Goal: Task Accomplishment & Management: Manage account settings

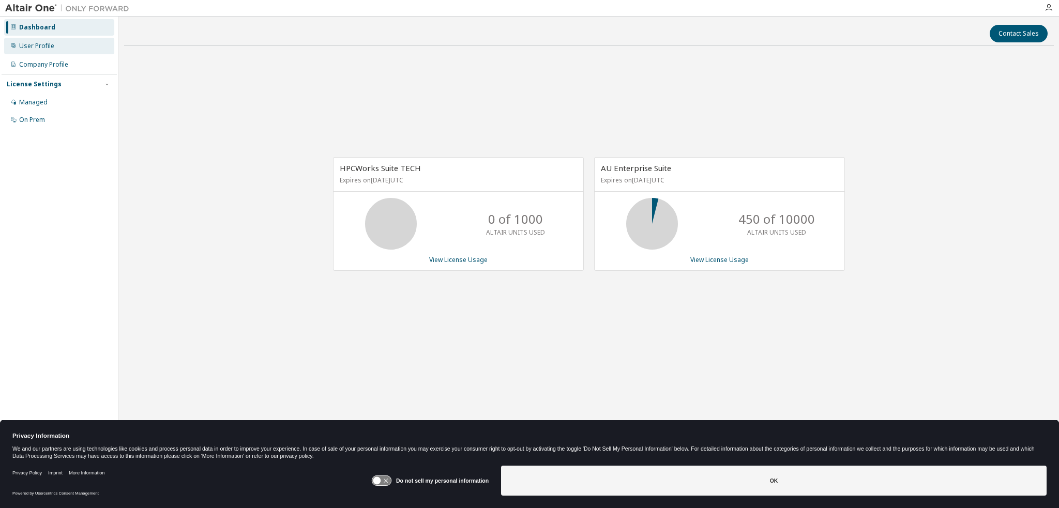
click at [31, 51] on div "User Profile" at bounding box center [59, 46] width 110 height 17
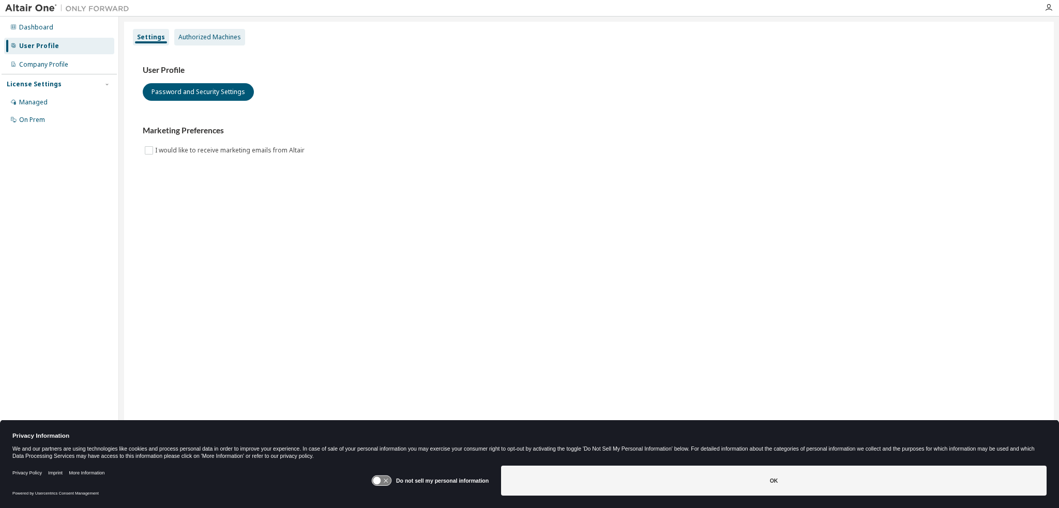
click at [202, 38] on div "Authorized Machines" at bounding box center [209, 37] width 63 height 8
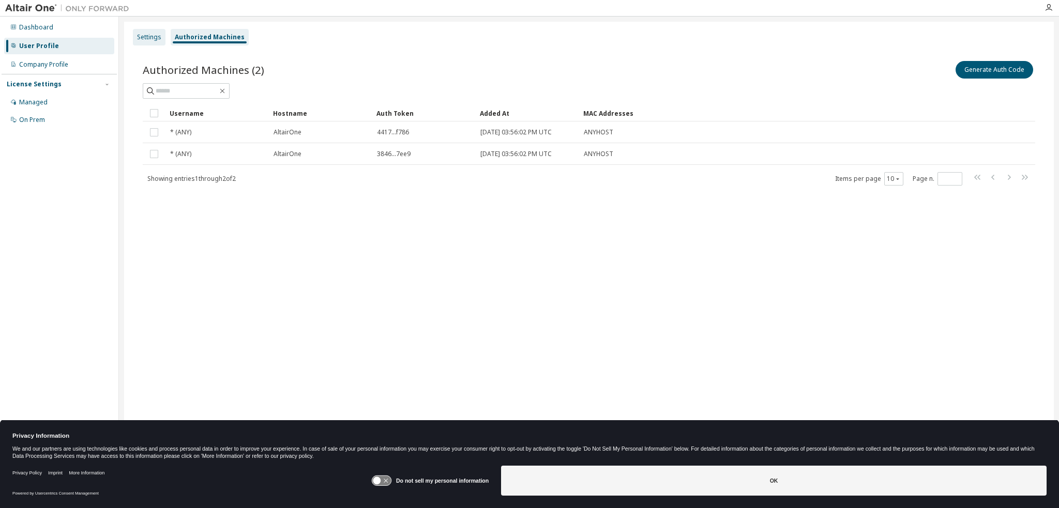
click at [143, 38] on div "Settings" at bounding box center [149, 37] width 24 height 8
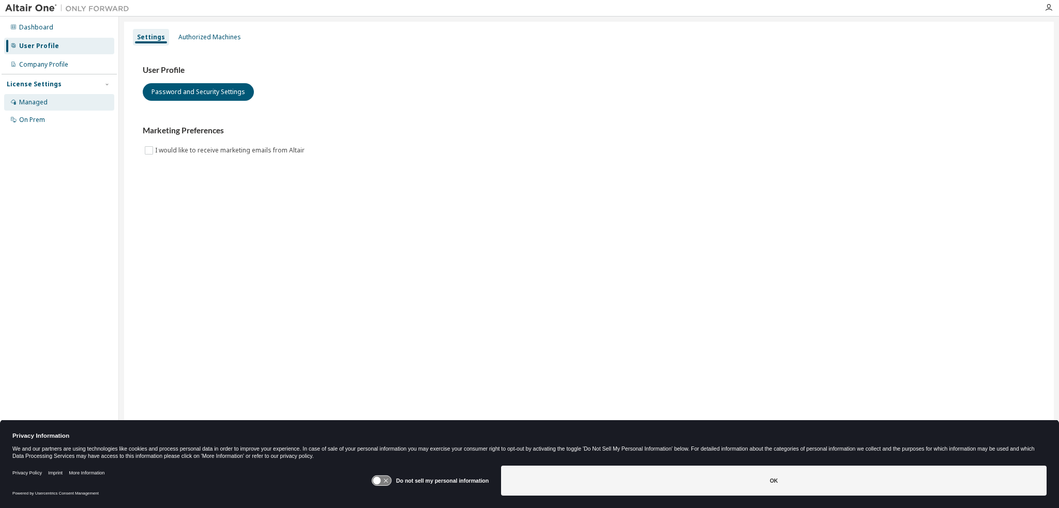
click at [41, 101] on div "Managed" at bounding box center [33, 102] width 28 height 8
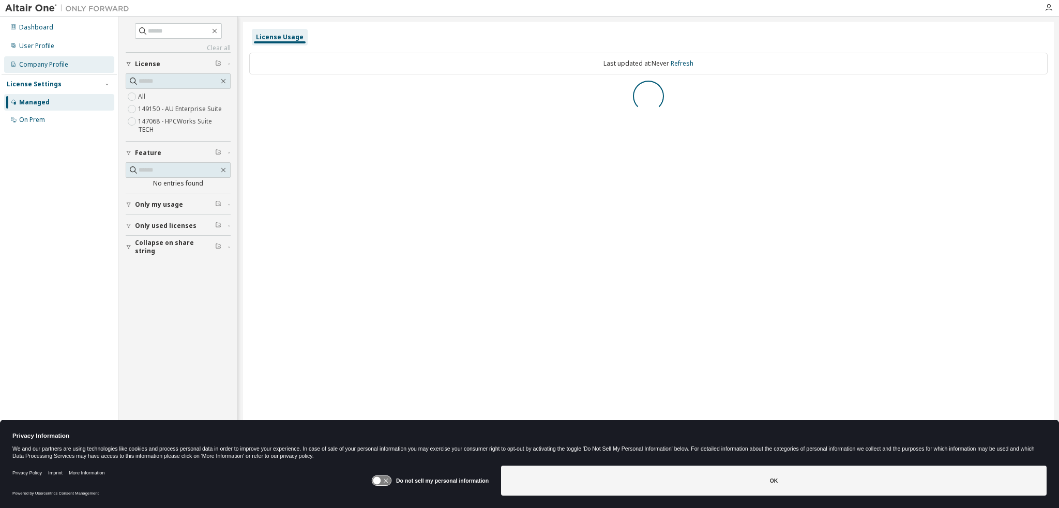
click at [37, 64] on div "Company Profile" at bounding box center [43, 65] width 49 height 8
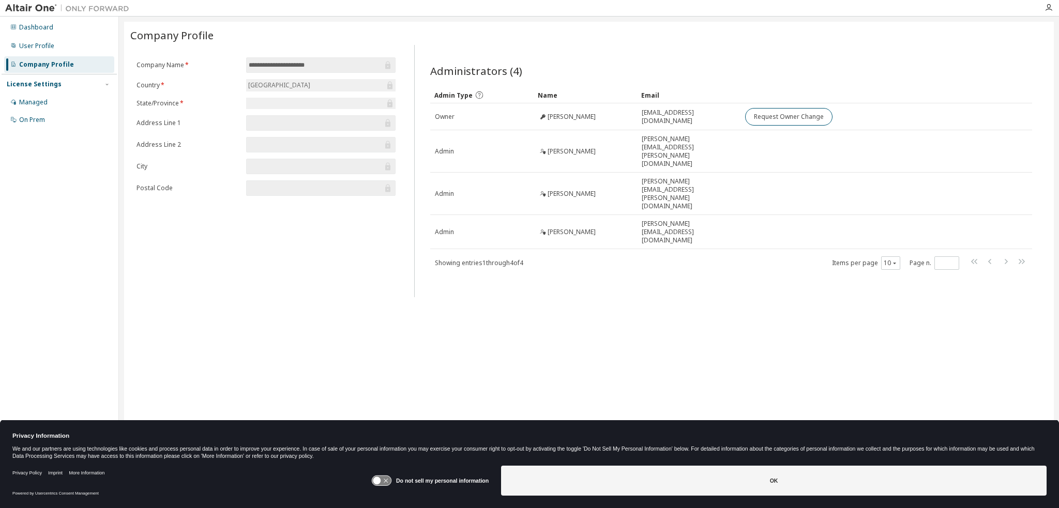
click at [310, 82] on div "United States of America" at bounding box center [279, 85] width 65 height 11
click at [356, 64] on input "**********" at bounding box center [316, 65] width 134 height 10
click at [396, 67] on div "**********" at bounding box center [266, 129] width 272 height 145
click at [389, 79] on div "United States of America" at bounding box center [320, 85] width 149 height 12
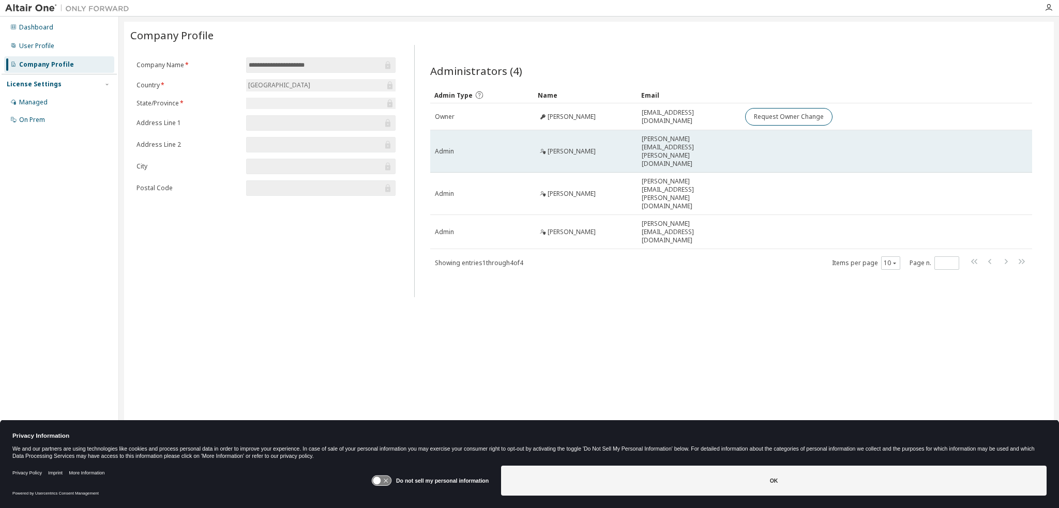
click at [581, 147] on div "Lisa Villani" at bounding box center [585, 151] width 94 height 8
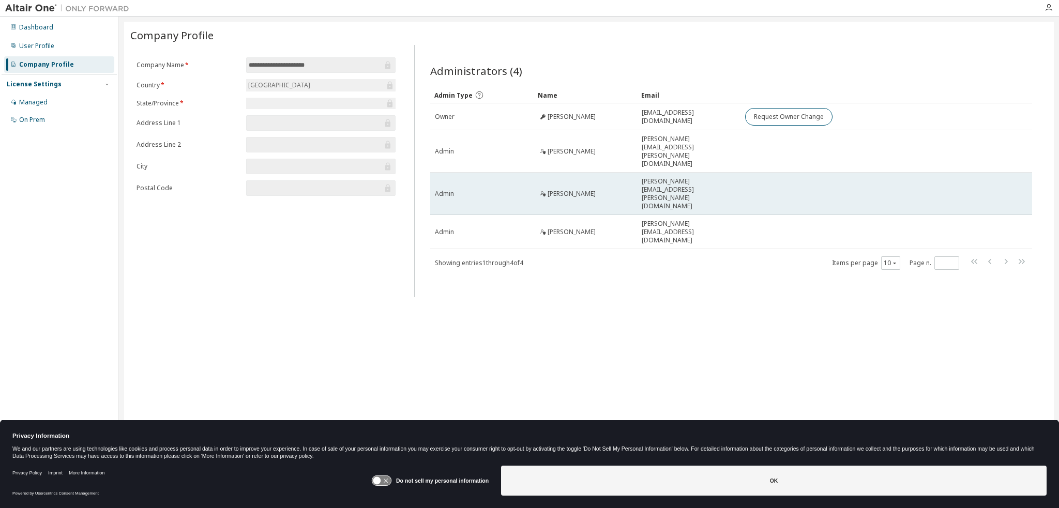
click at [556, 190] on span "Karen McKinstry" at bounding box center [572, 194] width 48 height 8
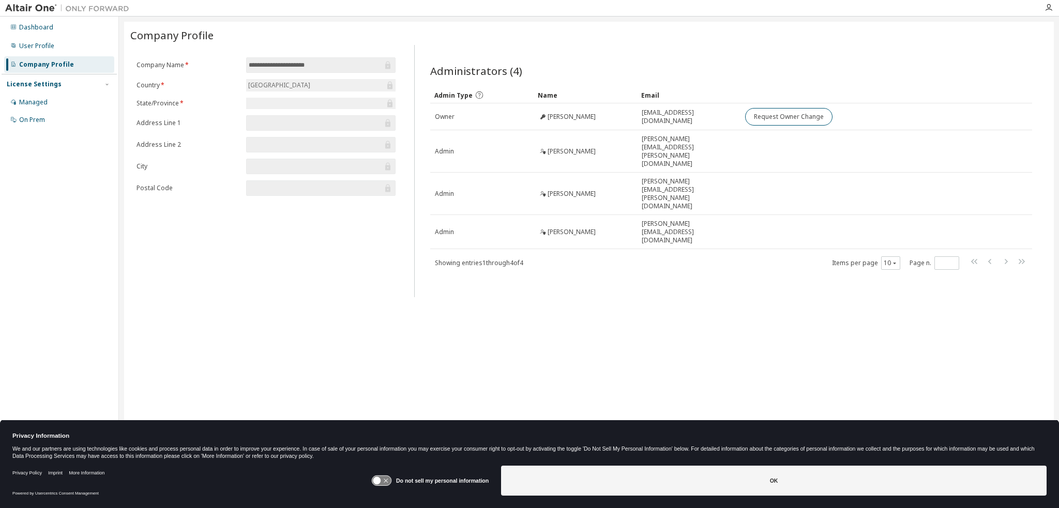
click at [578, 205] on div "Admin Type Name Email Owner Ravi Kunju ravi.kunju@siemens.com Request Owner Cha…" at bounding box center [731, 179] width 602 height 184
click at [50, 98] on div "Managed" at bounding box center [59, 102] width 110 height 17
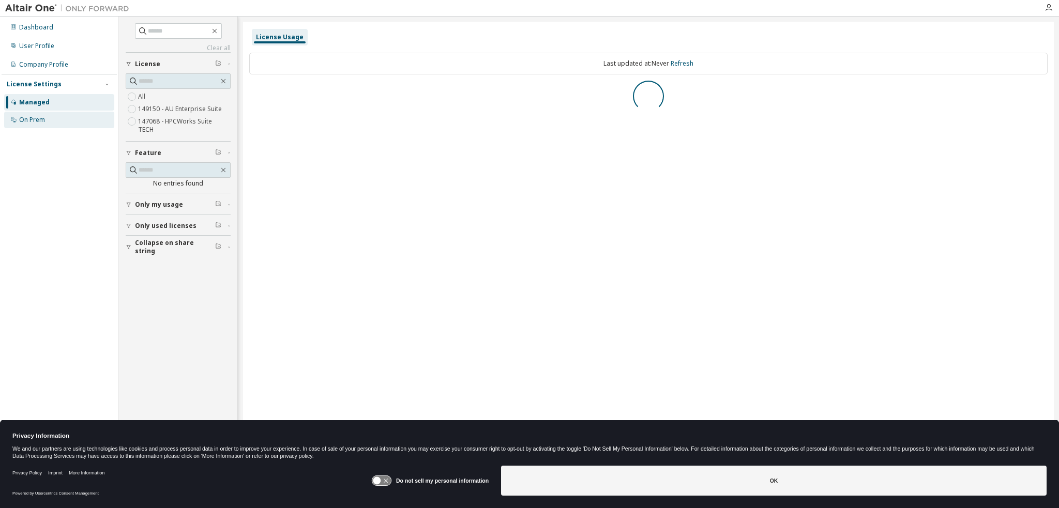
click at [42, 124] on div "On Prem" at bounding box center [32, 120] width 26 height 8
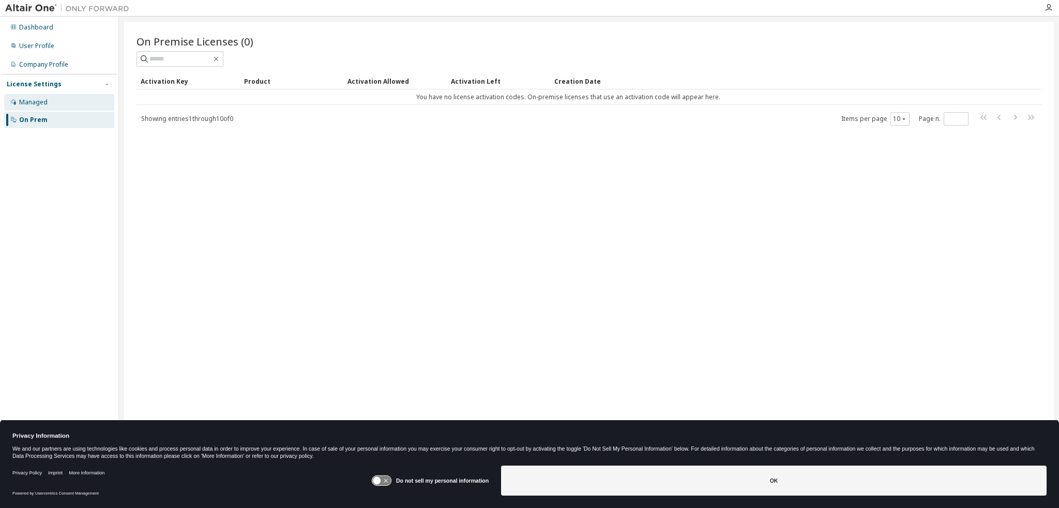
click at [42, 110] on div "Managed" at bounding box center [59, 102] width 110 height 17
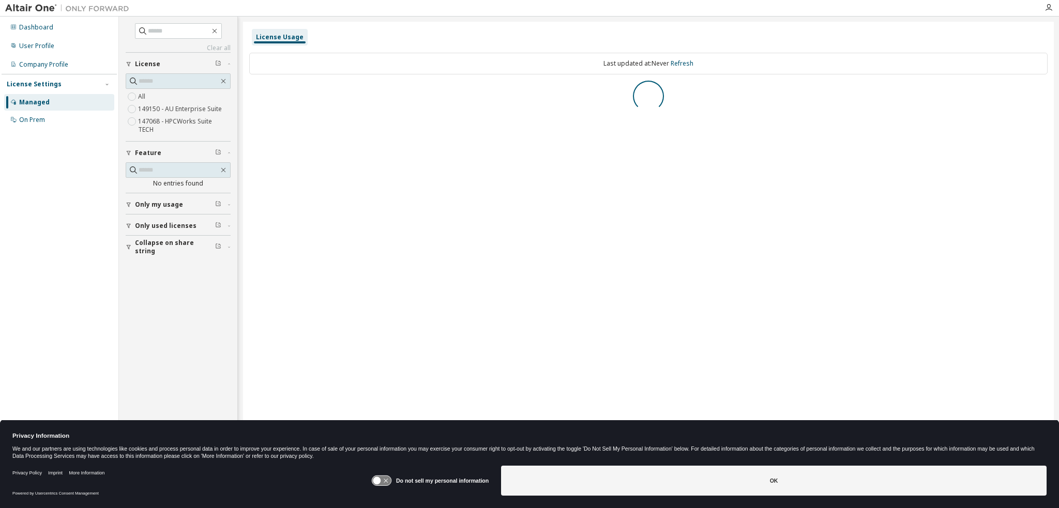
click at [167, 110] on label "149150 - AU Enterprise Suite" at bounding box center [181, 109] width 86 height 12
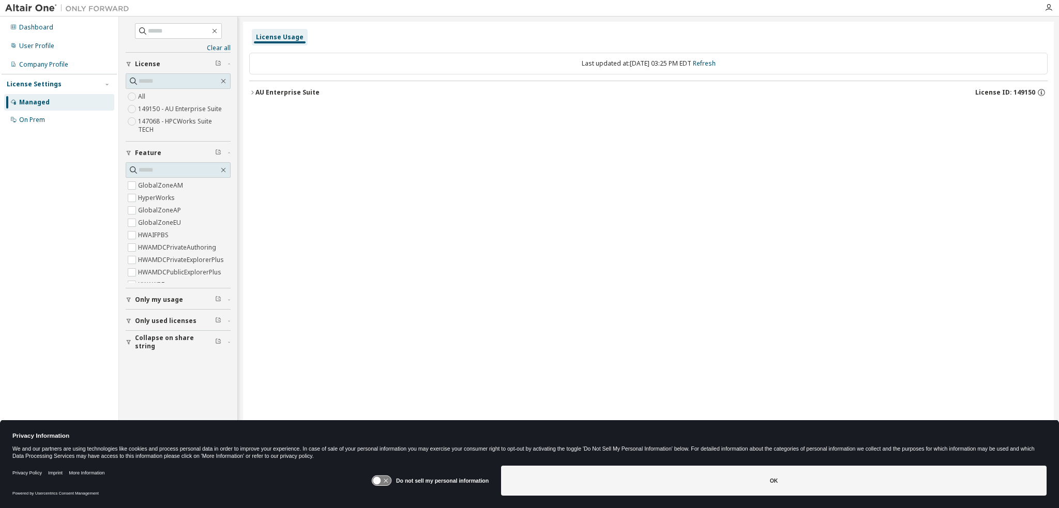
click at [259, 92] on div "AU Enterprise Suite" at bounding box center [288, 92] width 64 height 8
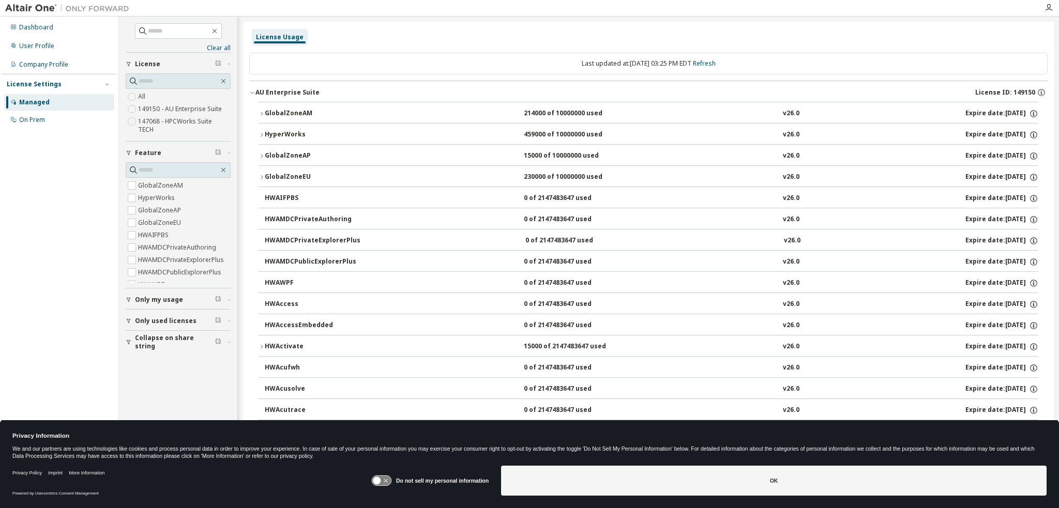
click at [259, 92] on div "AU Enterprise Suite" at bounding box center [288, 92] width 64 height 8
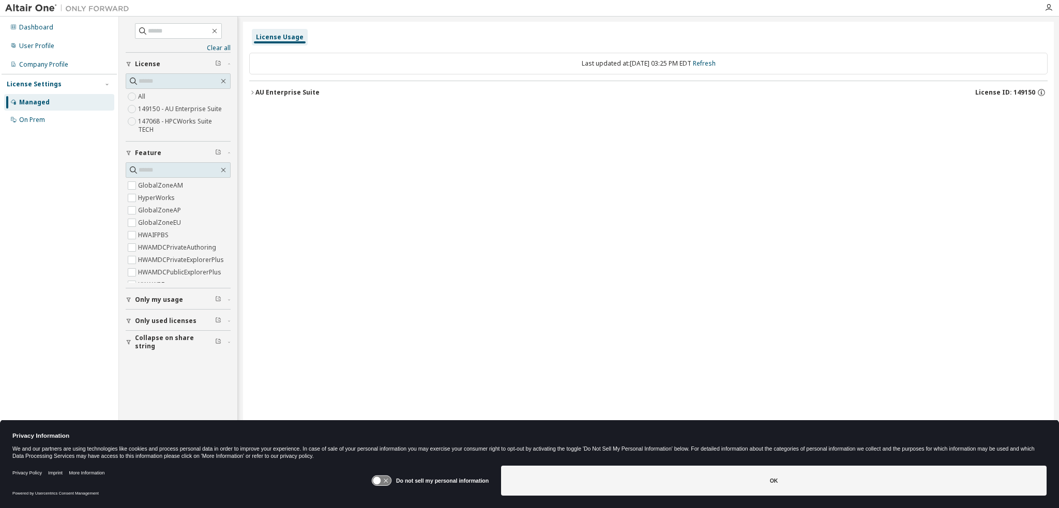
click at [177, 119] on label "147068 - HPCWorks Suite TECH" at bounding box center [184, 125] width 93 height 21
click at [648, 20] on div "Clear all Collapse on share string Only used licenses Only my usage Feature Hyp…" at bounding box center [589, 248] width 940 height 462
click at [708, 62] on link "Refresh" at bounding box center [704, 63] width 23 height 9
click at [266, 93] on div "HPCWorks Suite TECH" at bounding box center [291, 92] width 71 height 8
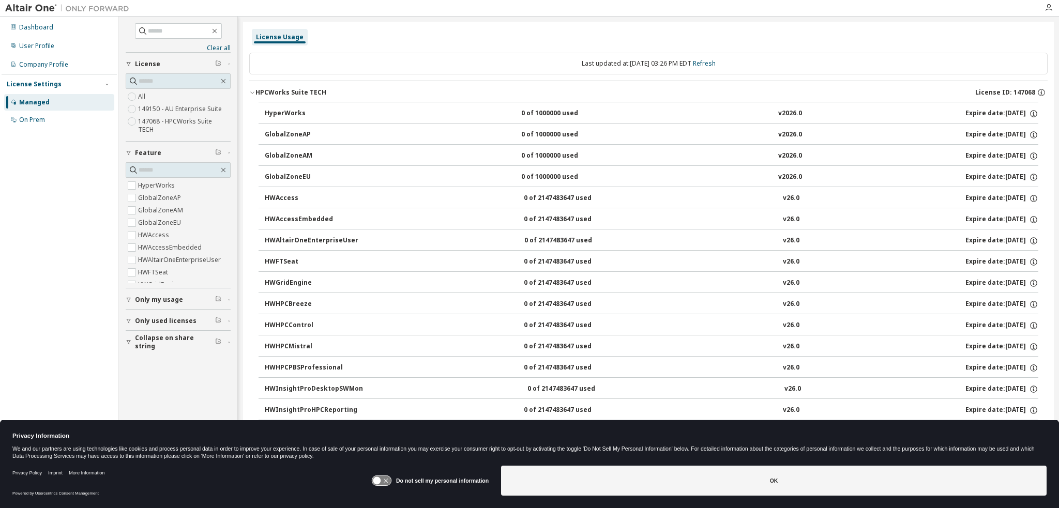
click at [165, 296] on span "Only my usage" at bounding box center [159, 300] width 48 height 8
click at [42, 69] on div "Company Profile" at bounding box center [59, 64] width 110 height 17
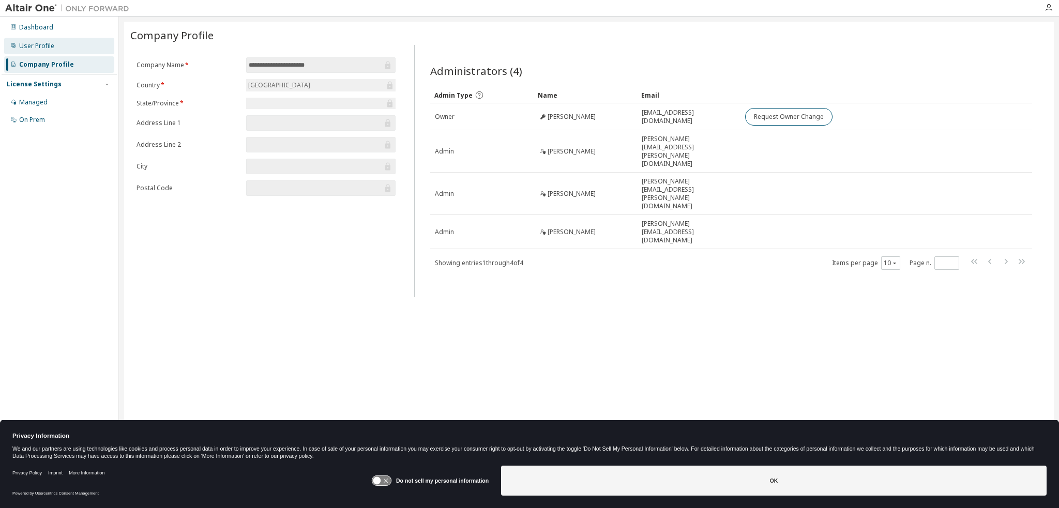
click at [49, 48] on div "User Profile" at bounding box center [36, 46] width 35 height 8
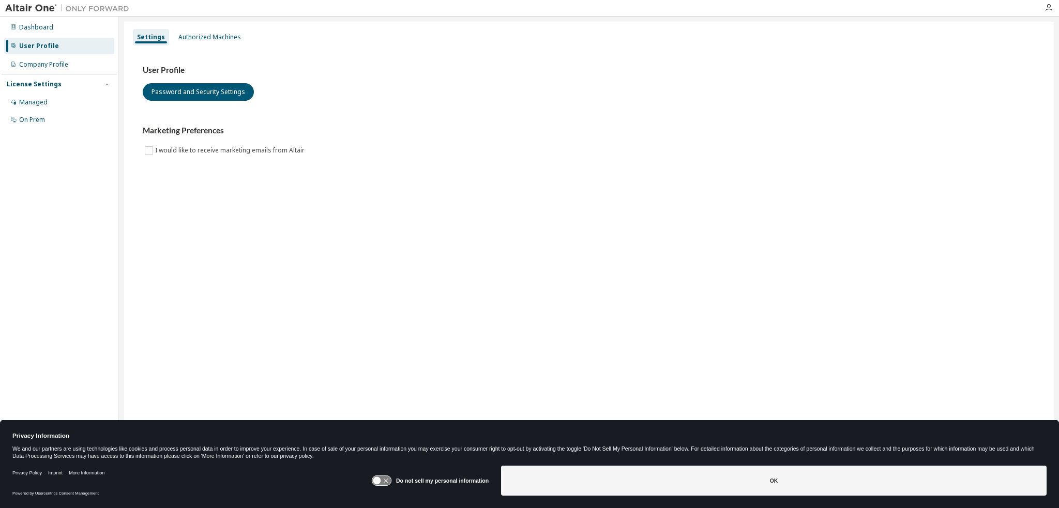
click at [50, 37] on div "Dashboard User Profile Company Profile License Settings Managed On Prem" at bounding box center [59, 73] width 115 height 111
click at [50, 28] on div "Dashboard" at bounding box center [36, 27] width 34 height 8
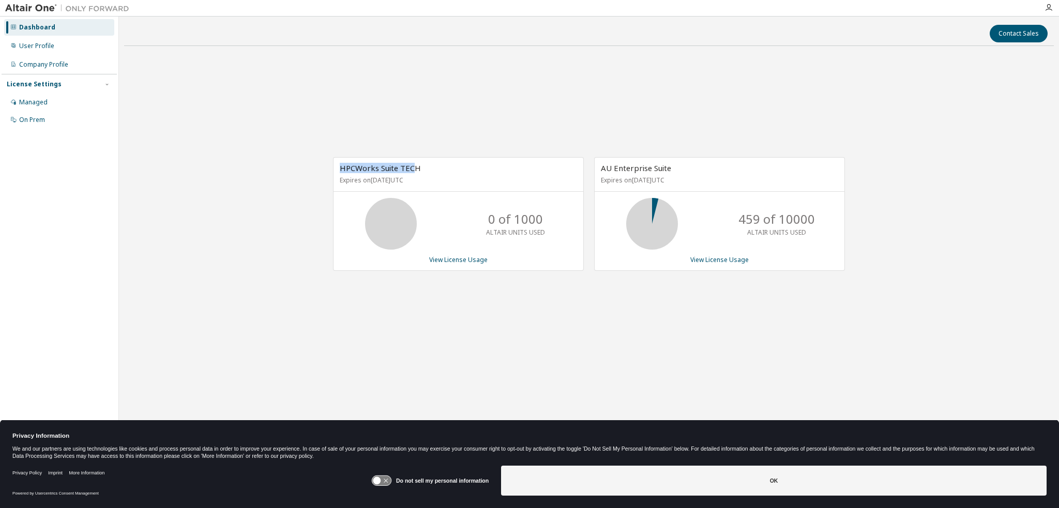
drag, startPoint x: 413, startPoint y: 164, endPoint x: 442, endPoint y: 166, distance: 29.0
click at [418, 164] on span "HPCWorks Suite TECH" at bounding box center [380, 168] width 81 height 10
drag, startPoint x: 638, startPoint y: 168, endPoint x: 694, endPoint y: 168, distance: 56.4
click at [691, 167] on div "AU Enterprise Suite Expires on November 22, 2025 UTC" at bounding box center [720, 175] width 250 height 34
click at [708, 167] on div "AU Enterprise Suite Expires on November 22, 2025 UTC" at bounding box center [720, 175] width 250 height 34
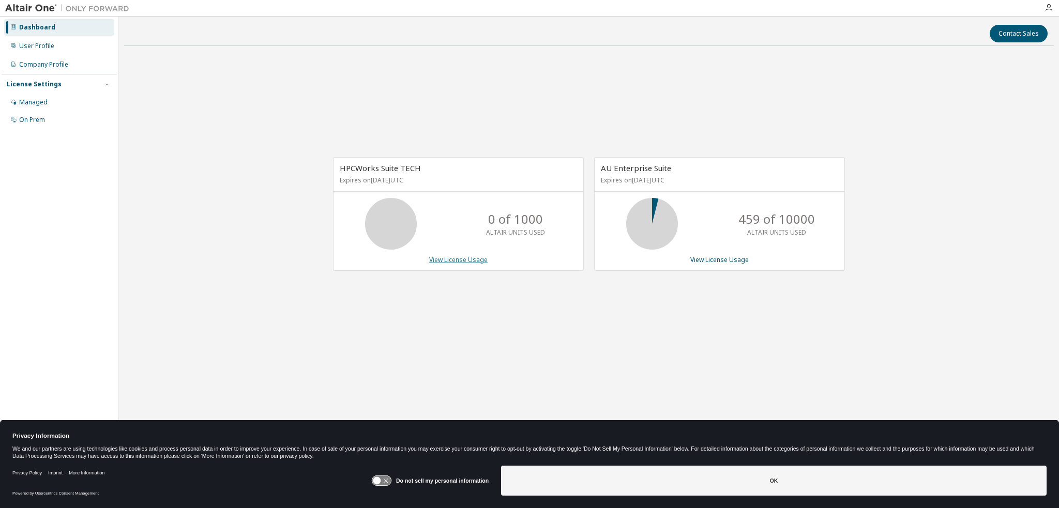
click at [472, 258] on link "View License Usage" at bounding box center [458, 260] width 58 height 9
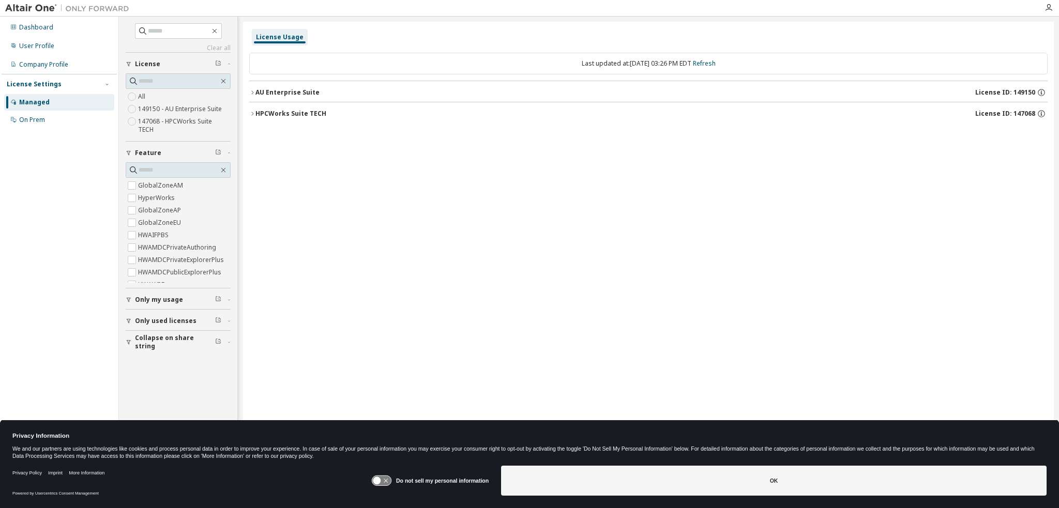
click at [287, 93] on div "AU Enterprise Suite" at bounding box center [288, 92] width 64 height 8
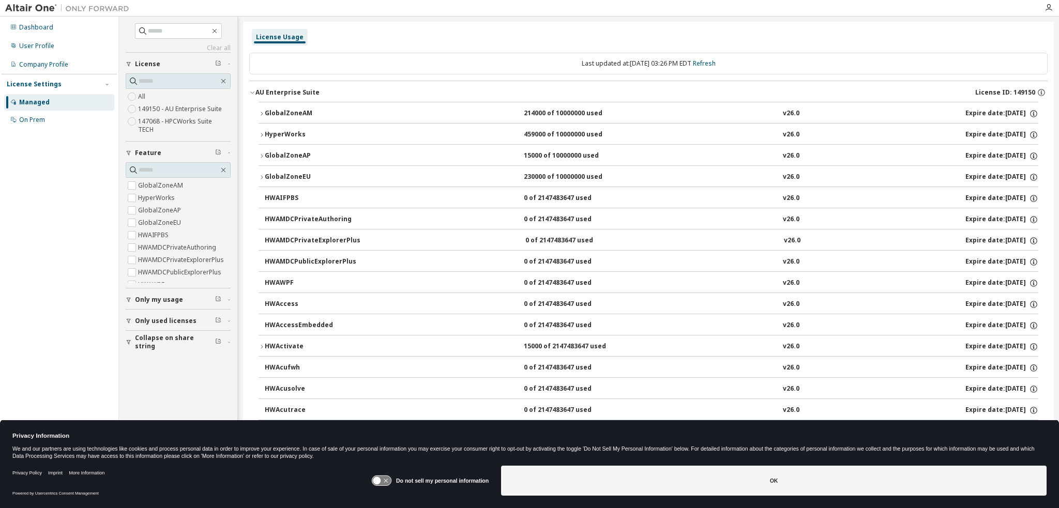
click at [276, 113] on div "GlobalZoneAM" at bounding box center [311, 113] width 93 height 9
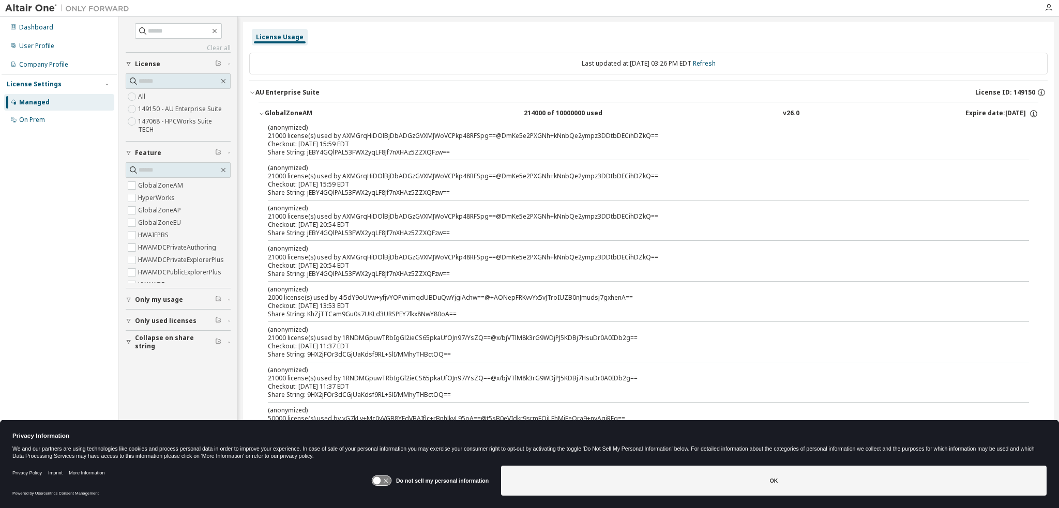
click at [276, 113] on div "GlobalZoneAM" at bounding box center [311, 113] width 93 height 9
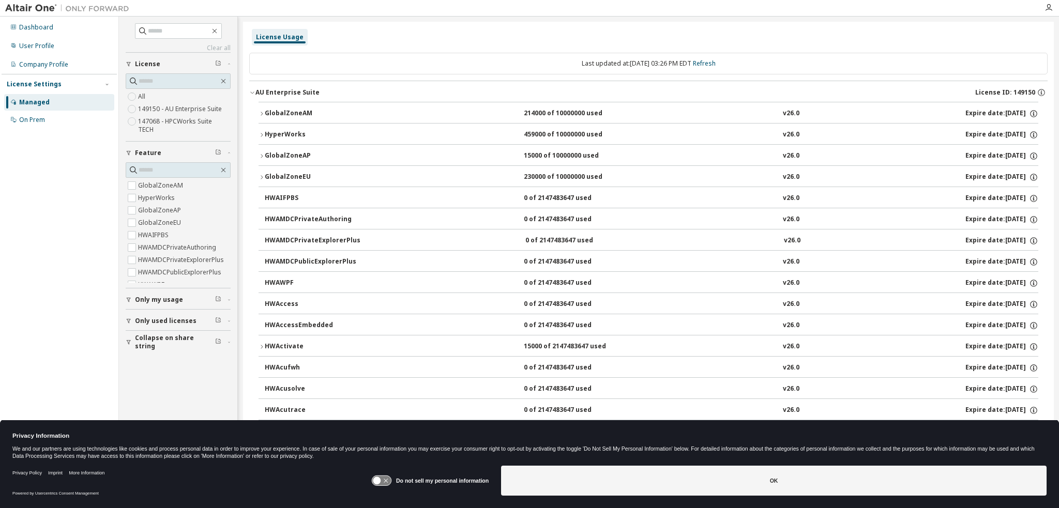
scroll to position [155, 0]
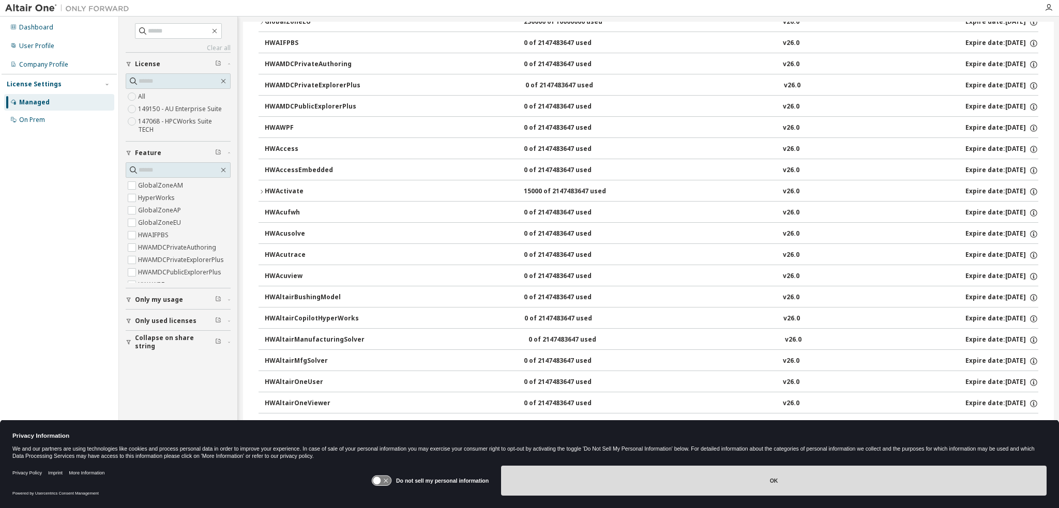
click at [675, 486] on button "OK" at bounding box center [774, 481] width 546 height 30
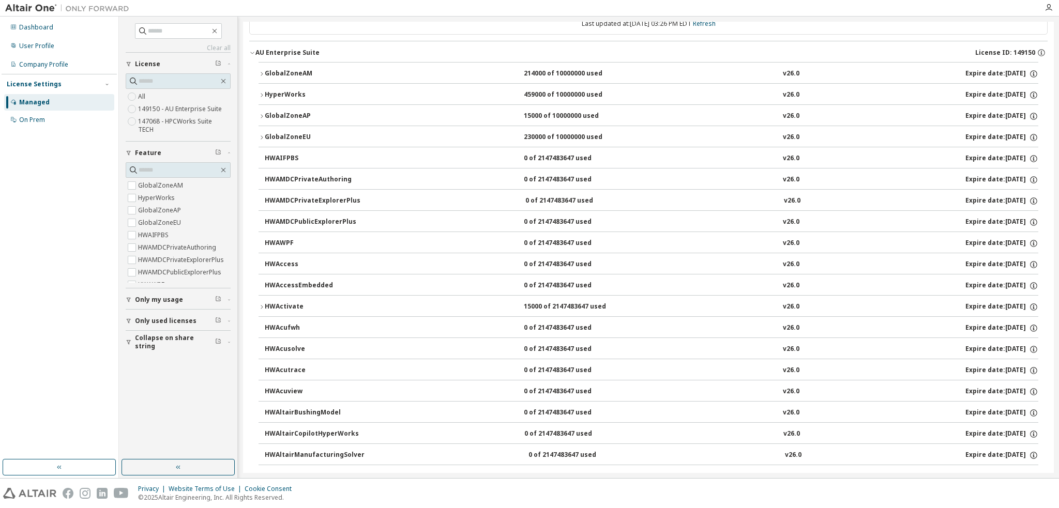
scroll to position [0, 0]
